Goal: Transaction & Acquisition: Book appointment/travel/reservation

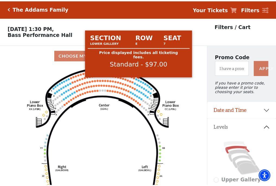
scroll to position [25, 0]
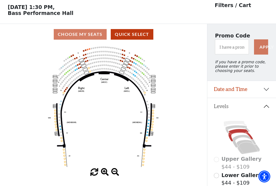
scroll to position [25, 0]
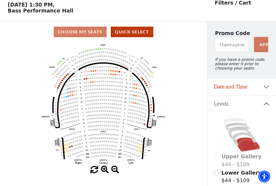
scroll to position [25, 0]
